Goal: Task Accomplishment & Management: Manage account settings

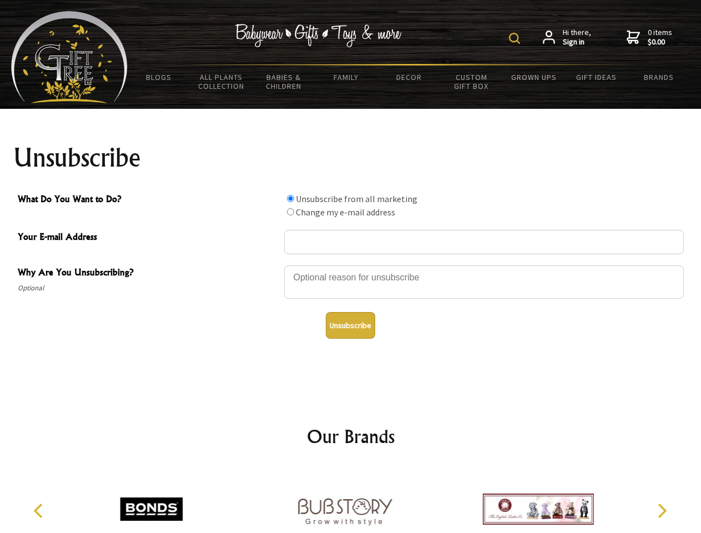
click at [516, 38] on img at bounding box center [514, 38] width 11 height 11
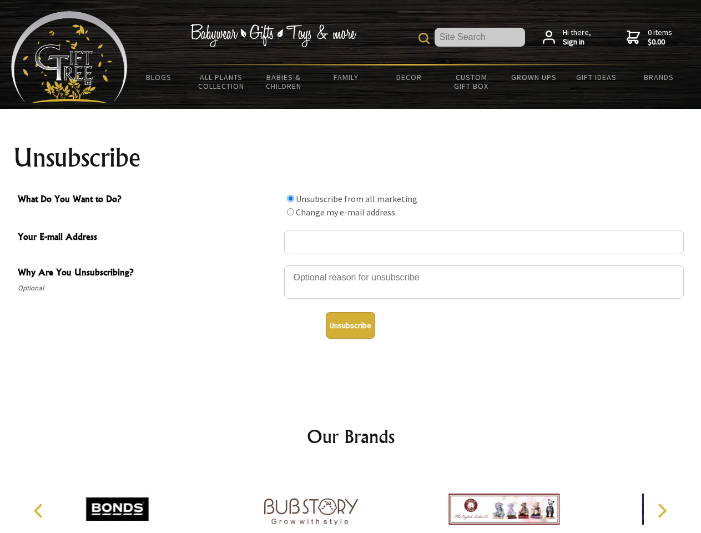
click at [351, 265] on div at bounding box center [484, 283] width 400 height 39
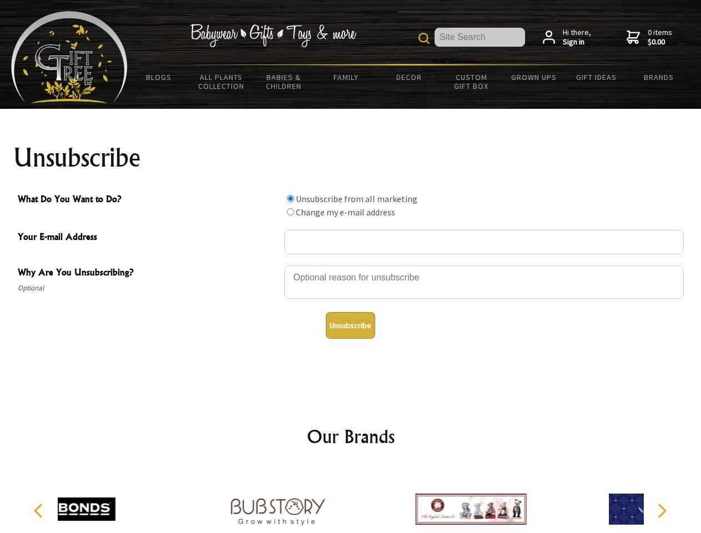
click at [290, 198] on input "What Do You Want to Do?" at bounding box center [290, 198] width 7 height 7
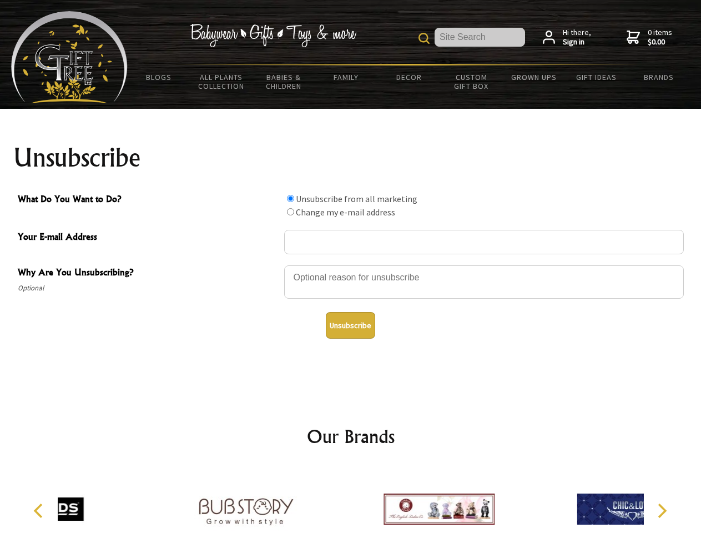
click at [290, 211] on input "What Do You Want to Do?" at bounding box center [290, 211] width 7 height 7
radio input "true"
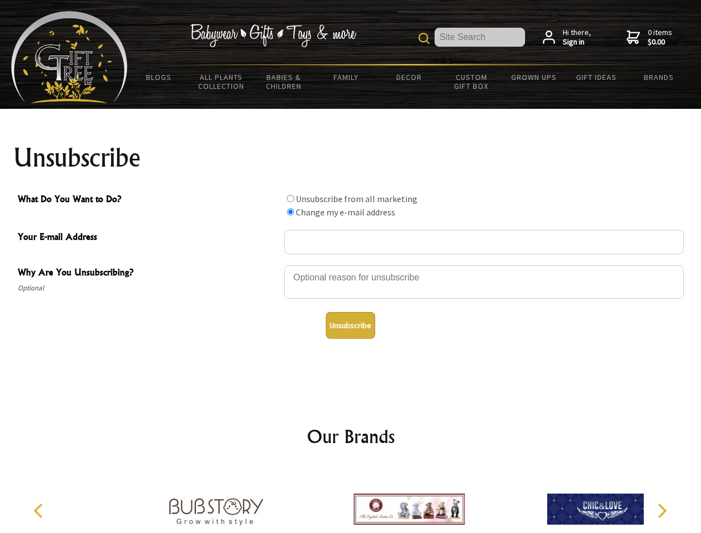
click at [350, 325] on button "Unsubscribe" at bounding box center [350, 325] width 49 height 27
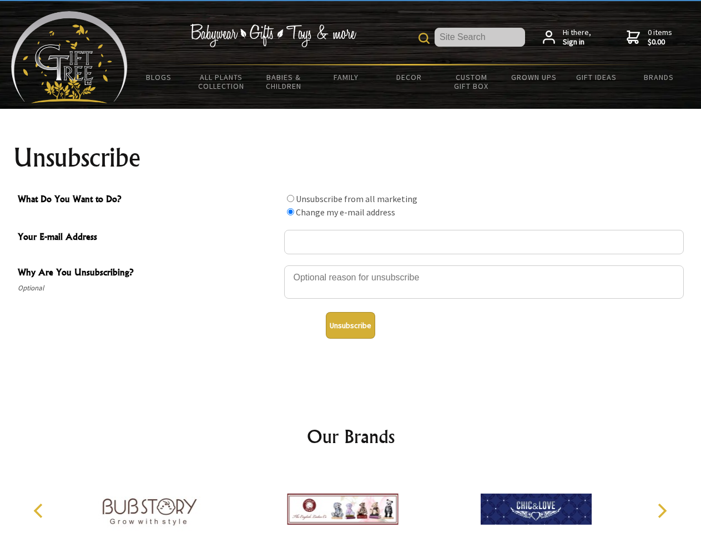
click at [40, 511] on icon "Previous" at bounding box center [39, 510] width 14 height 14
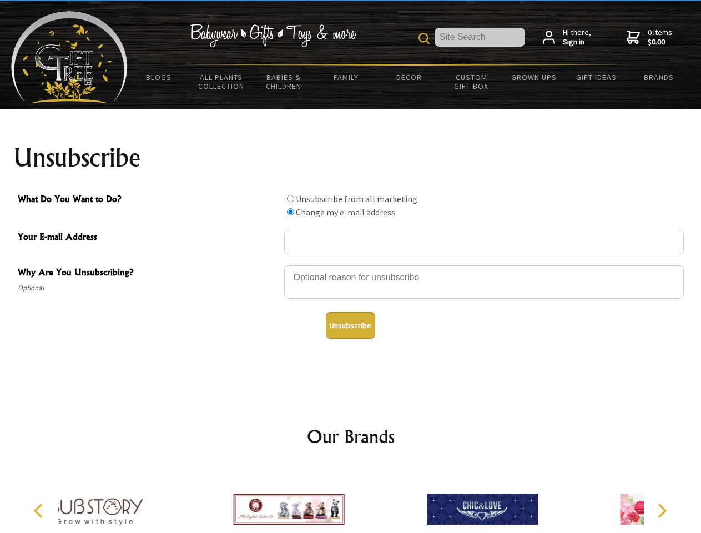
click at [661, 511] on icon "Next" at bounding box center [661, 510] width 14 height 14
